Goal: Find specific page/section: Find specific page/section

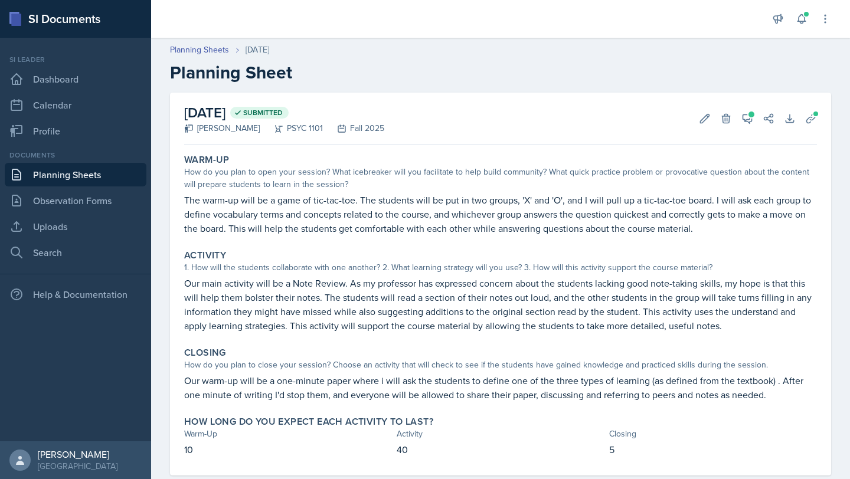
click at [224, 243] on div "Warm-Up How do you plan to open your session? What icebreaker will you facilita…" at bounding box center [500, 312] width 633 height 326
click at [104, 178] on link "Planning Sheets" at bounding box center [76, 175] width 142 height 24
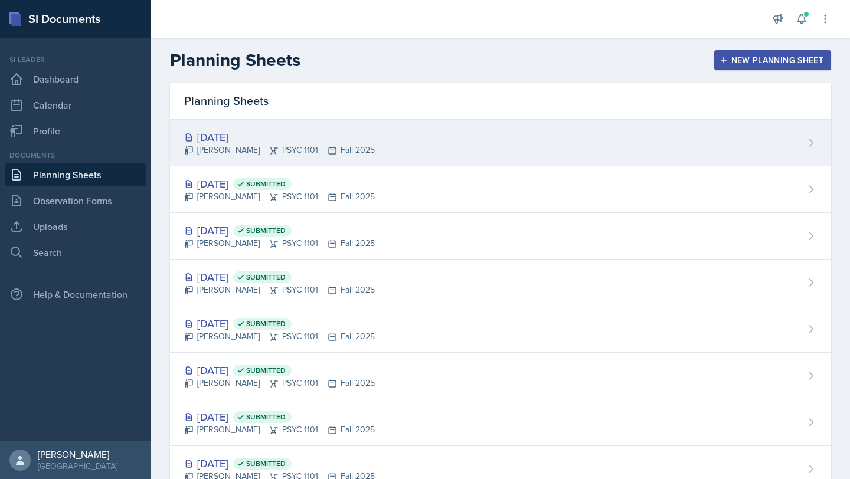
click at [235, 132] on div "[DATE]" at bounding box center [279, 137] width 191 height 16
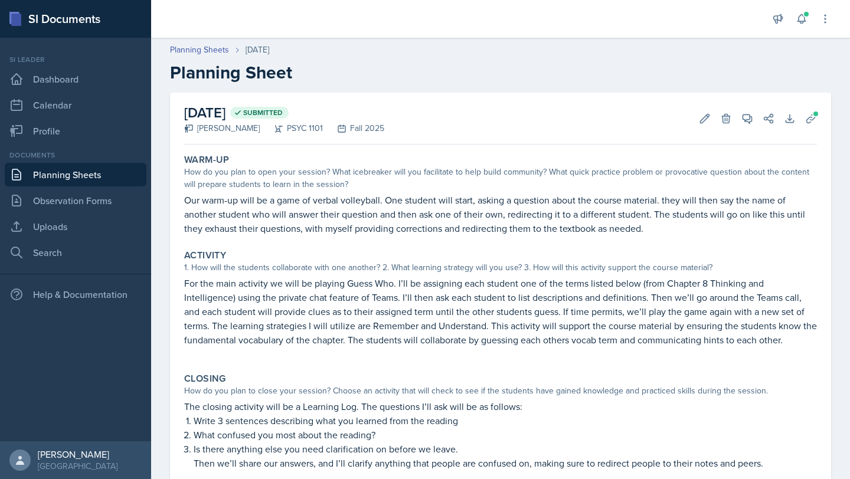
click at [80, 179] on link "Planning Sheets" at bounding box center [76, 175] width 142 height 24
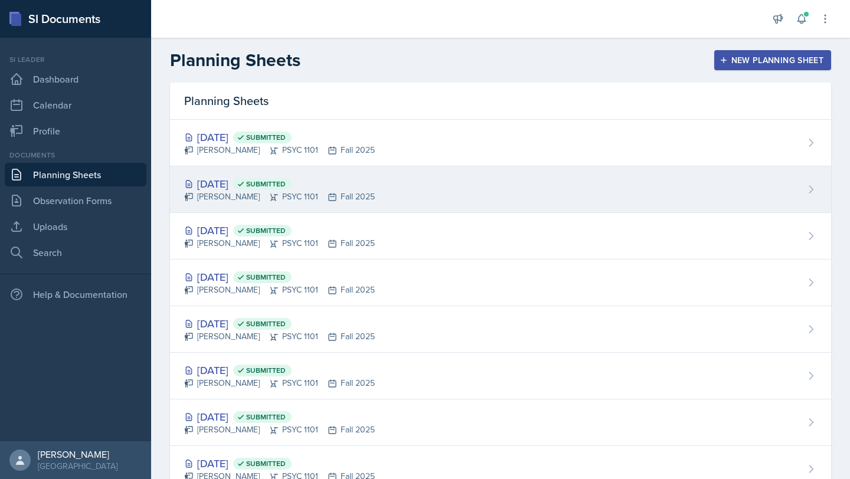
click at [241, 182] on div "[DATE] Submitted" at bounding box center [279, 184] width 191 height 16
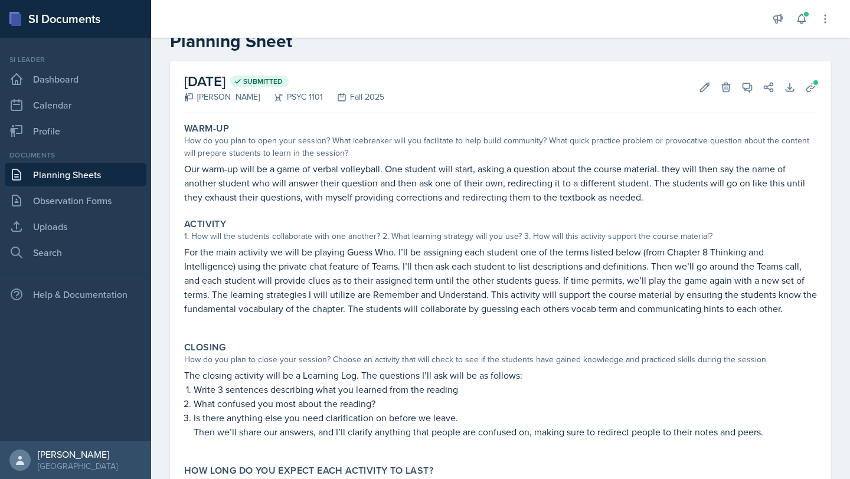
scroll to position [36, 0]
